Goal: Task Accomplishment & Management: Use online tool/utility

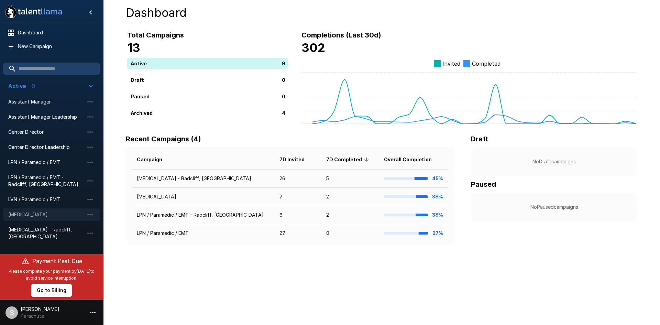
click at [38, 216] on span "[MEDICAL_DATA]" at bounding box center [46, 214] width 76 height 7
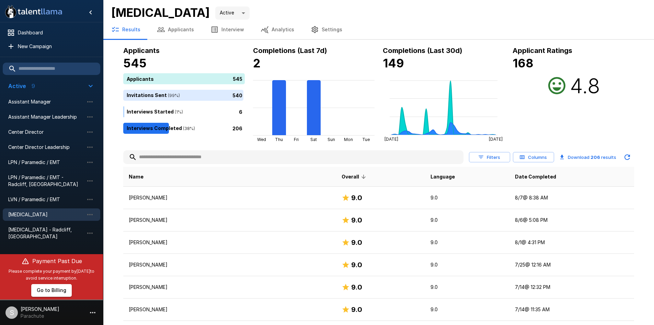
click at [175, 161] on input "text" at bounding box center [293, 157] width 340 height 12
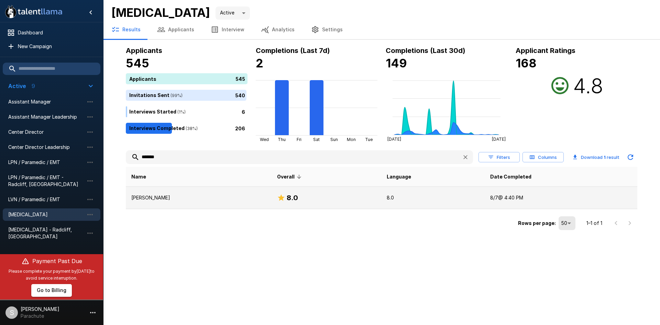
type input "*******"
click at [159, 198] on p "[PERSON_NAME]" at bounding box center [198, 197] width 135 height 7
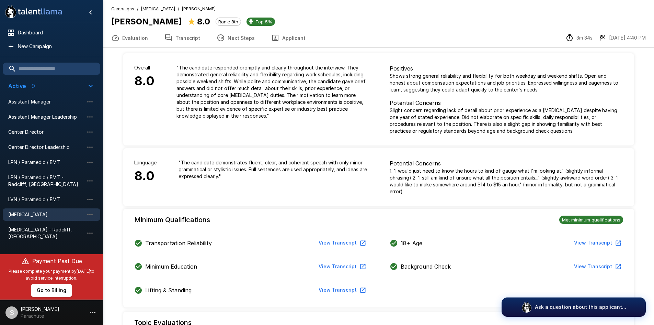
click at [169, 34] on icon "button" at bounding box center [169, 38] width 8 height 8
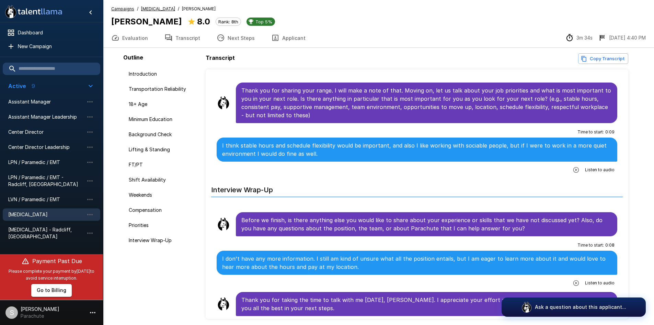
scroll to position [1120, 0]
